Goal: Task Accomplishment & Management: Manage account settings

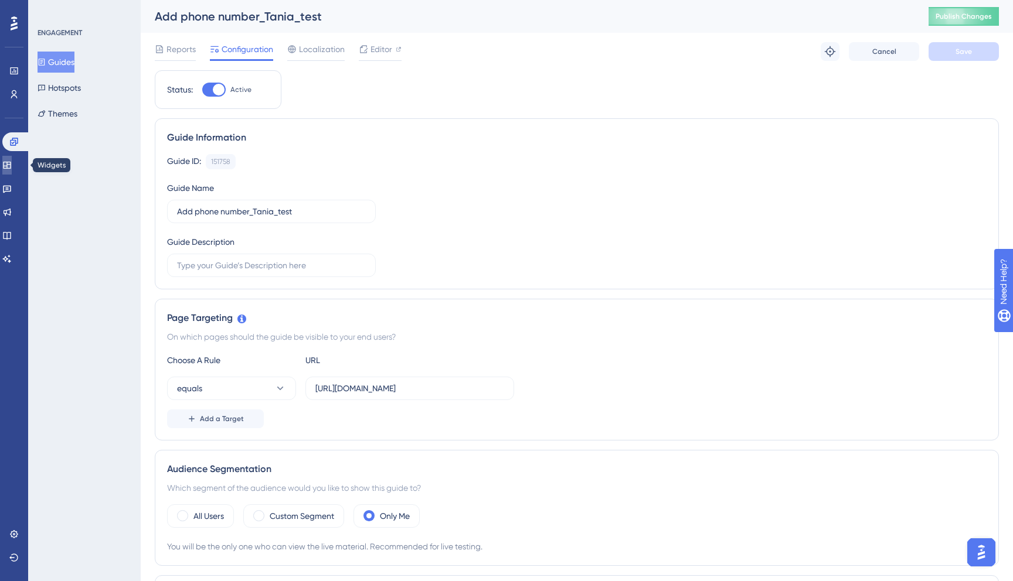
click at [12, 165] on icon at bounding box center [6, 165] width 9 height 9
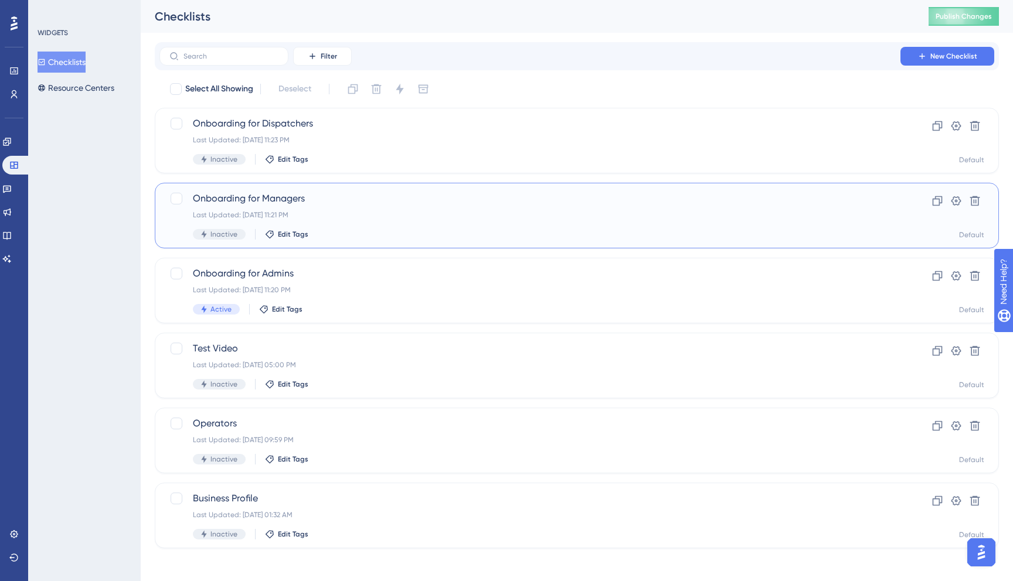
click at [366, 213] on div "Last Updated: [DATE] 11:21 PM" at bounding box center [530, 214] width 674 height 9
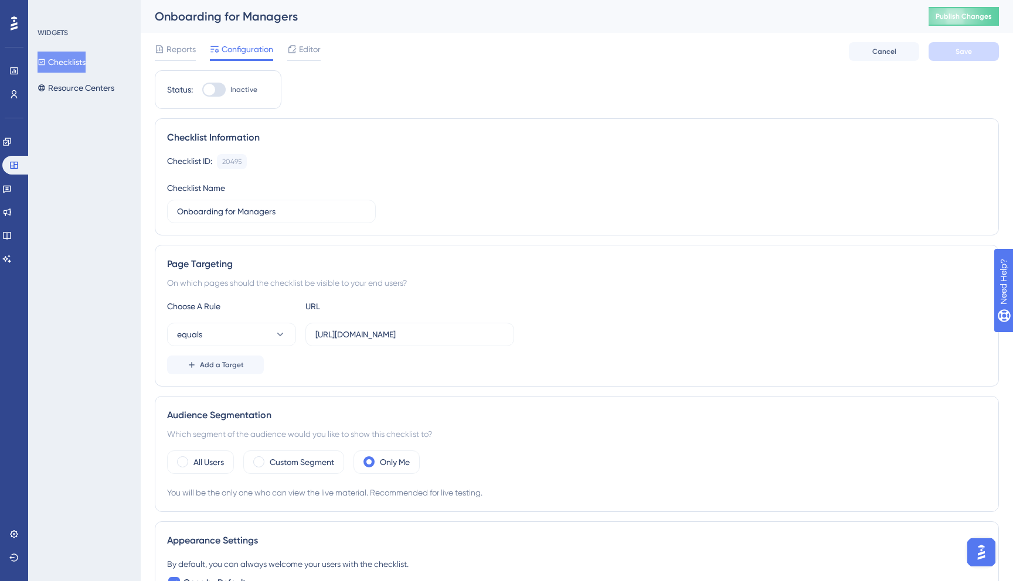
click at [219, 89] on div at bounding box center [213, 90] width 23 height 14
click at [202, 90] on input "Inactive" at bounding box center [202, 90] width 1 height 1
checkbox input "true"
click at [938, 48] on button "Save" at bounding box center [963, 51] width 70 height 19
click at [956, 11] on button "Publish Changes" at bounding box center [963, 16] width 70 height 19
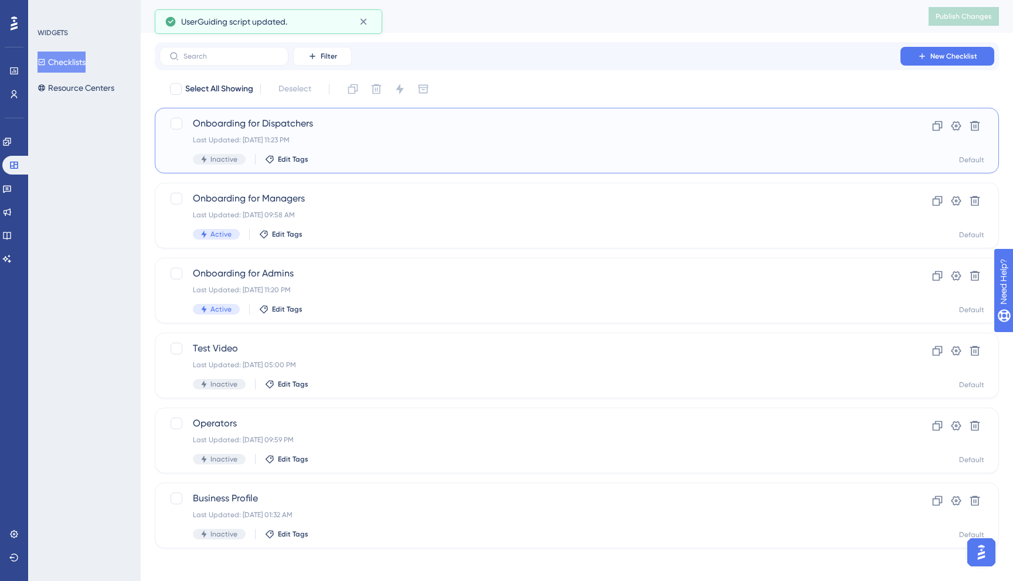
click at [236, 134] on div "Onboarding for Dispatchers Last Updated: [DATE] 11:23 PM Inactive Edit Tags" at bounding box center [530, 141] width 674 height 48
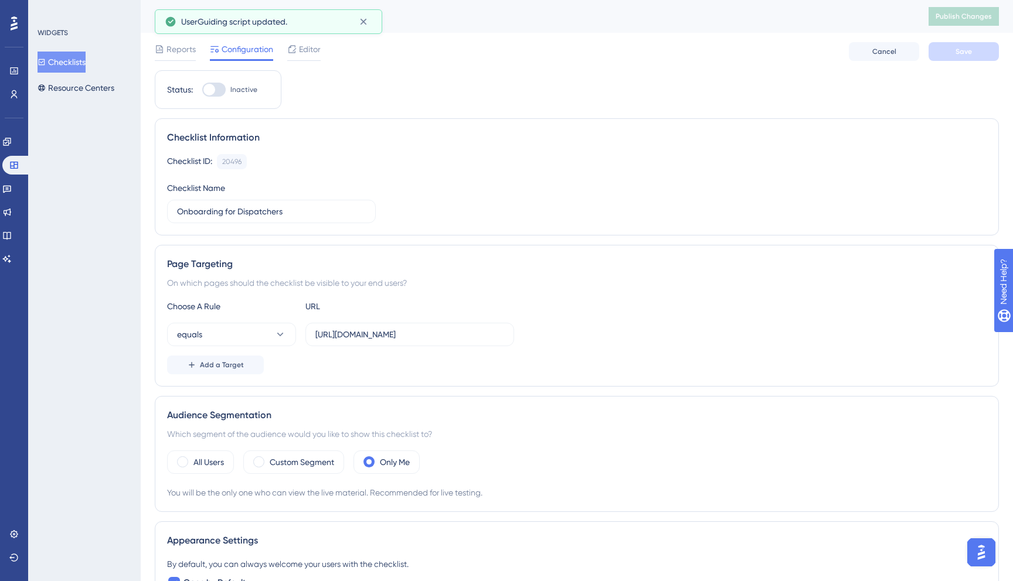
click at [215, 87] on div at bounding box center [213, 90] width 23 height 14
click at [202, 90] on input "Inactive" at bounding box center [202, 90] width 1 height 1
checkbox input "true"
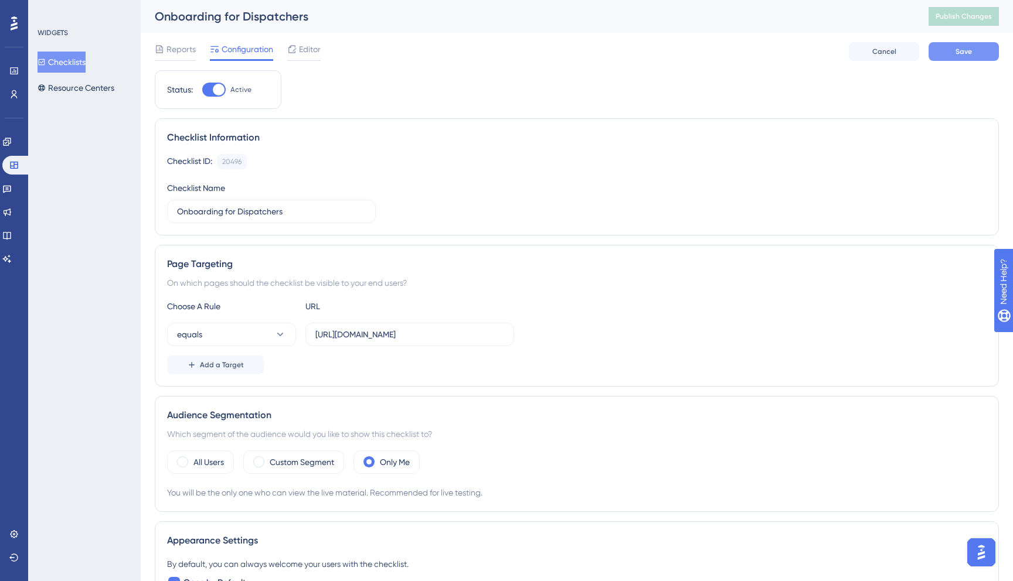
click at [973, 44] on button "Save" at bounding box center [963, 51] width 70 height 19
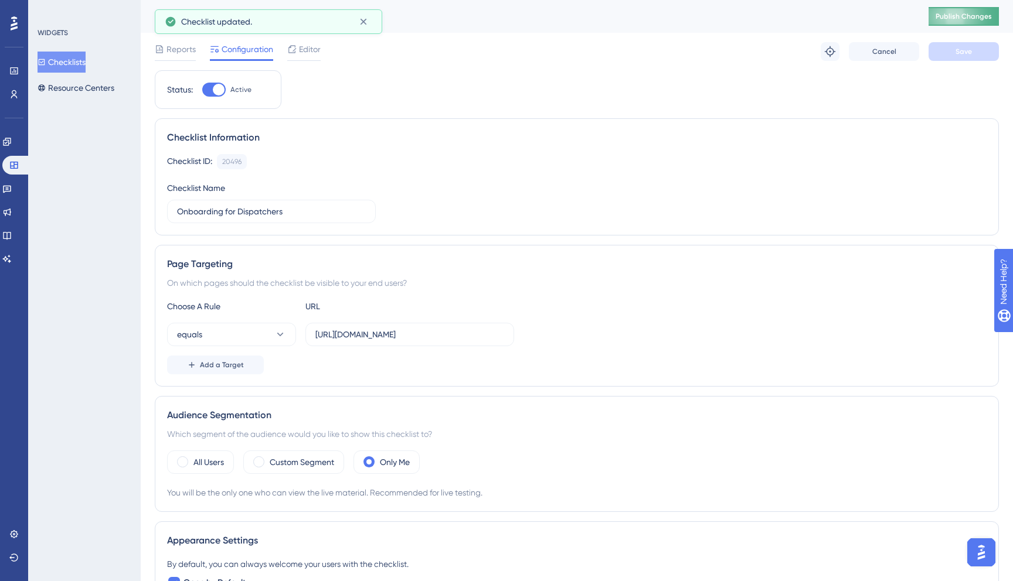
click at [973, 22] on button "Publish Changes" at bounding box center [963, 16] width 70 height 19
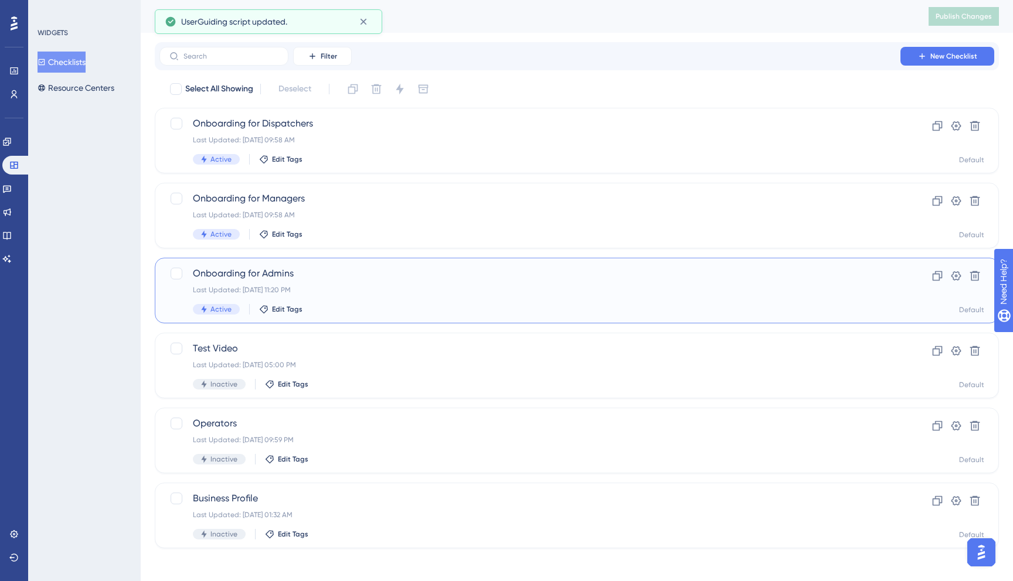
click at [318, 282] on div "Onboarding for Admins Last Updated: [DATE] 11:20 PM Active Edit Tags" at bounding box center [530, 291] width 674 height 48
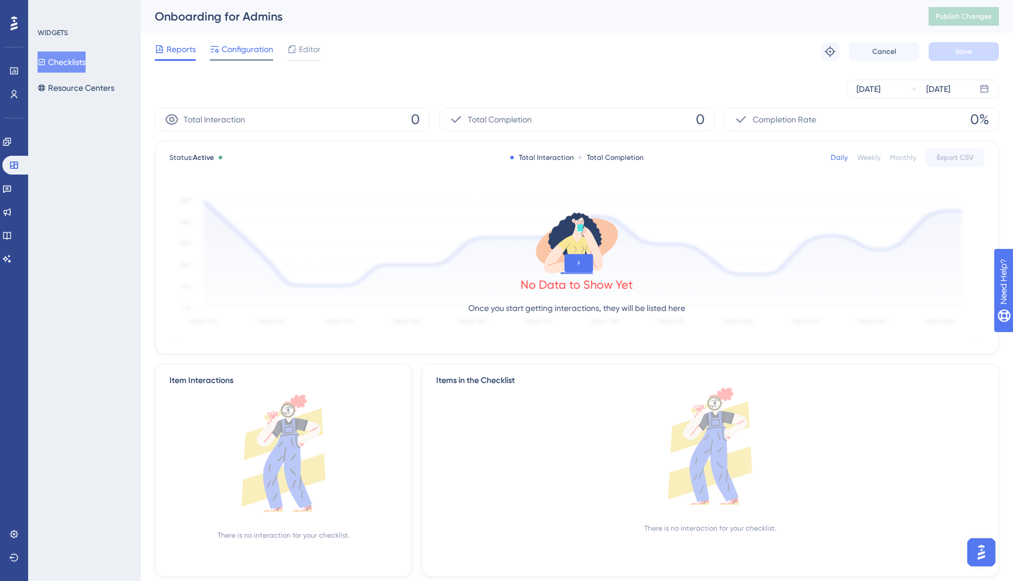
click at [243, 53] on span "Configuration" at bounding box center [247, 49] width 52 height 14
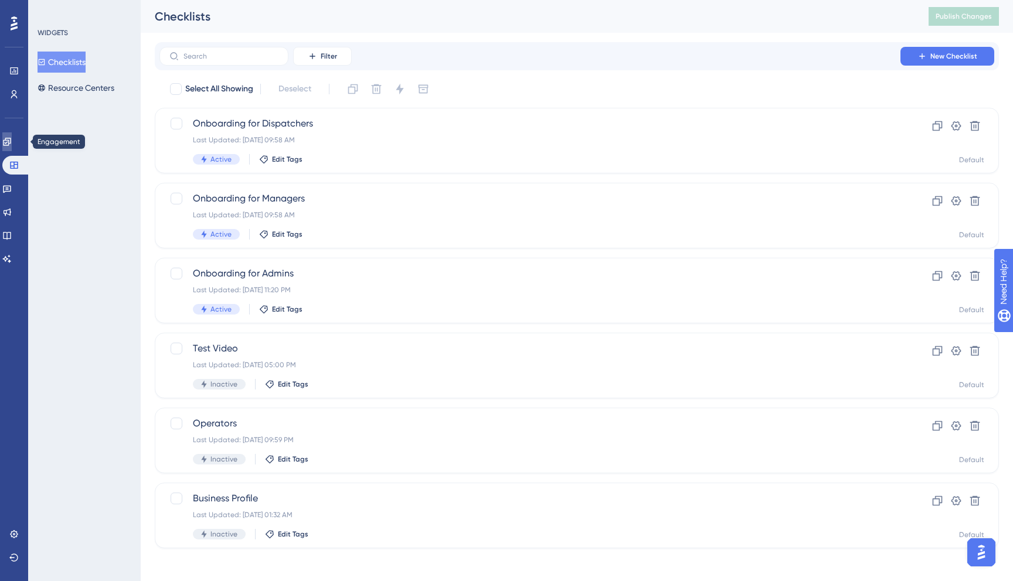
click at [11, 142] on icon at bounding box center [7, 142] width 8 height 8
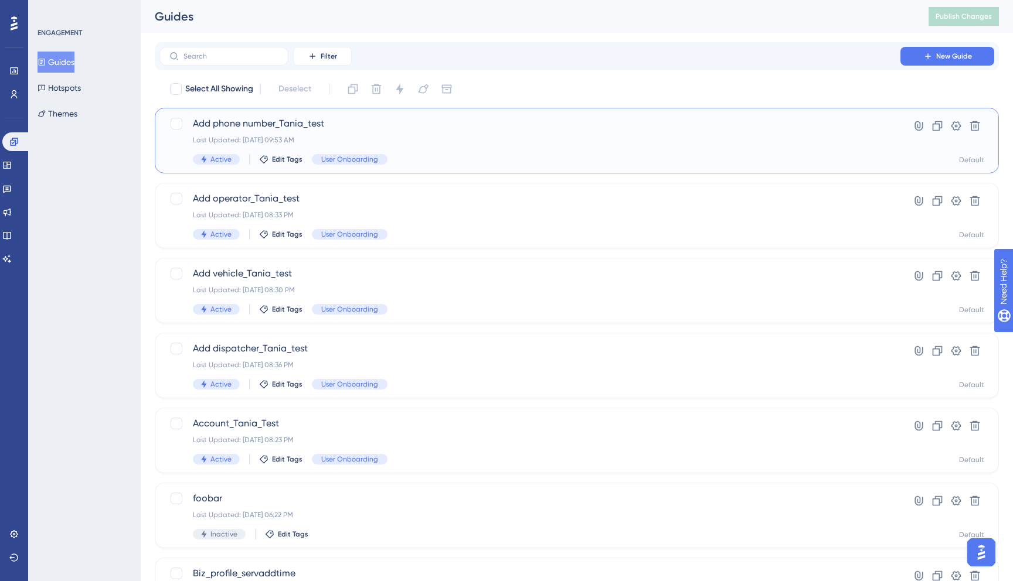
click at [367, 134] on div "Add phone number_Tania_test Last Updated: [DATE] 09:53 AM Active Edit Tags User…" at bounding box center [530, 141] width 674 height 48
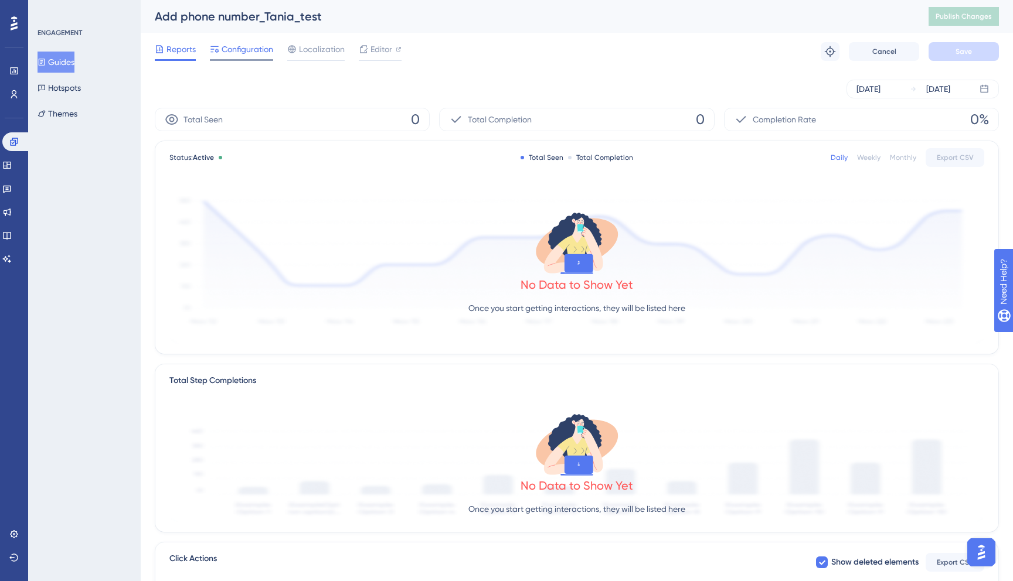
click at [241, 49] on span "Configuration" at bounding box center [247, 49] width 52 height 14
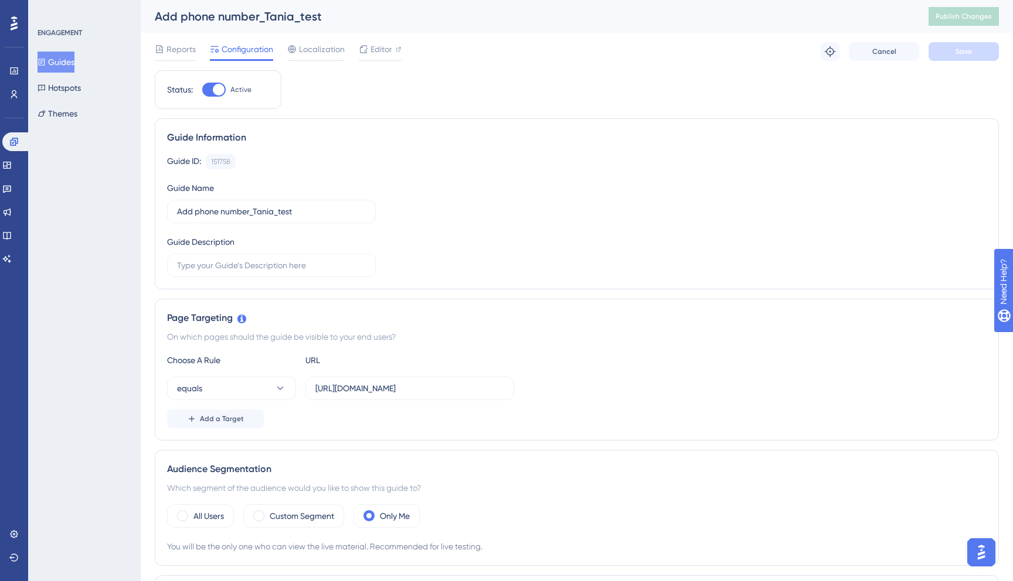
scroll to position [28, 0]
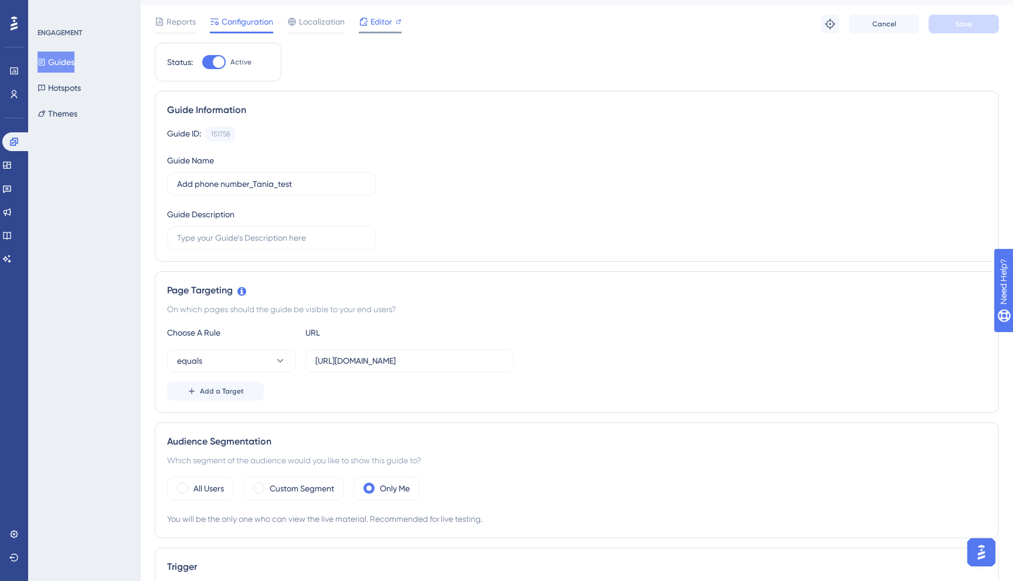
click at [376, 19] on span "Editor" at bounding box center [381, 22] width 22 height 14
